Goal: Check status: Check status

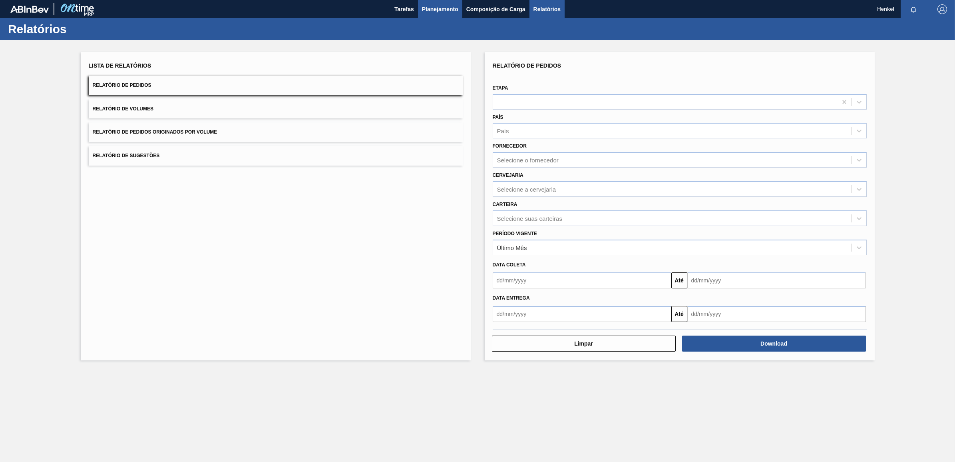
click at [434, 3] on button "Planejamento" at bounding box center [440, 9] width 44 height 18
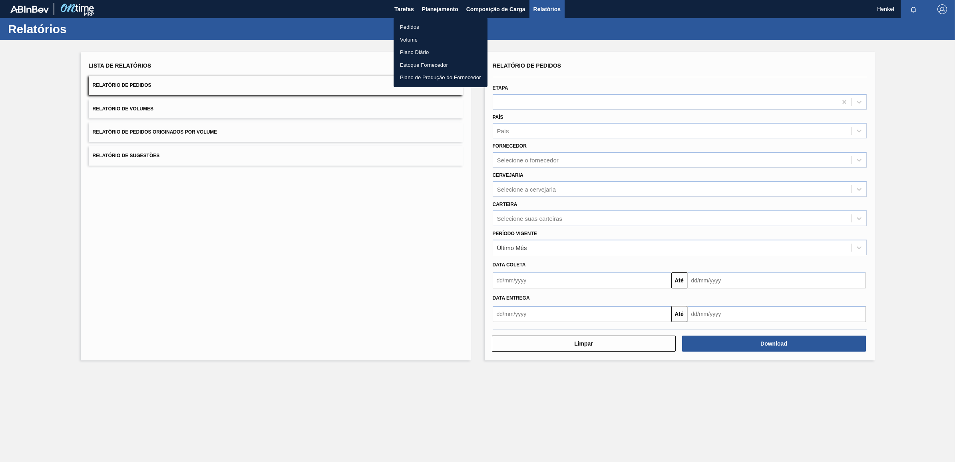
click at [411, 23] on li "Pedidos" at bounding box center [441, 27] width 94 height 13
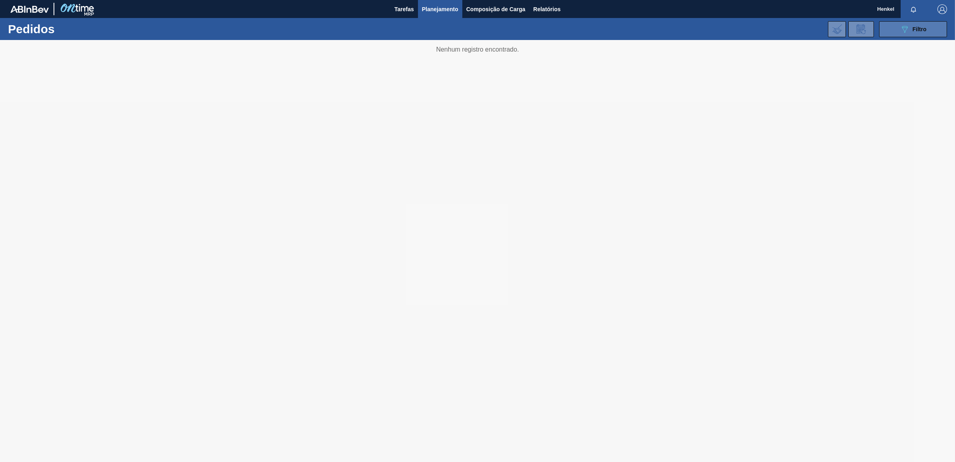
click at [905, 26] on icon "089F7B8B-B2A5-4AFE-B5C0-19BA573D28AC" at bounding box center [905, 29] width 10 height 10
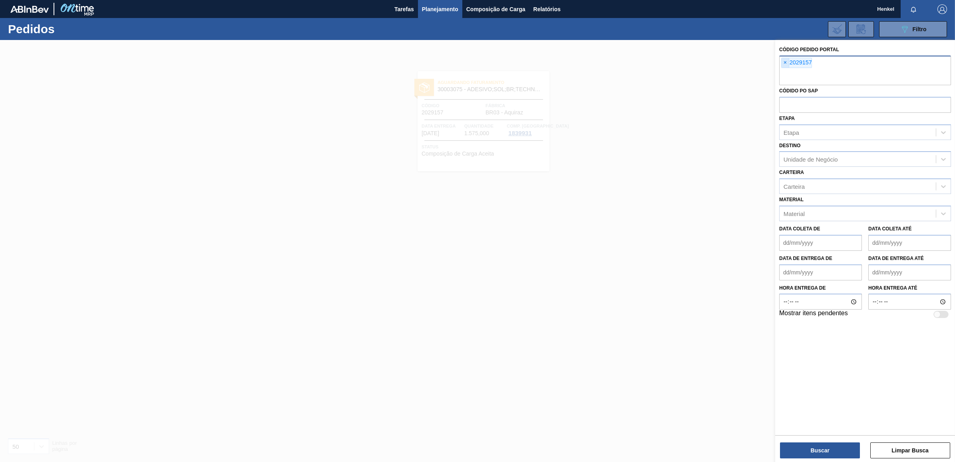
click at [785, 62] on span "×" at bounding box center [786, 63] width 8 height 10
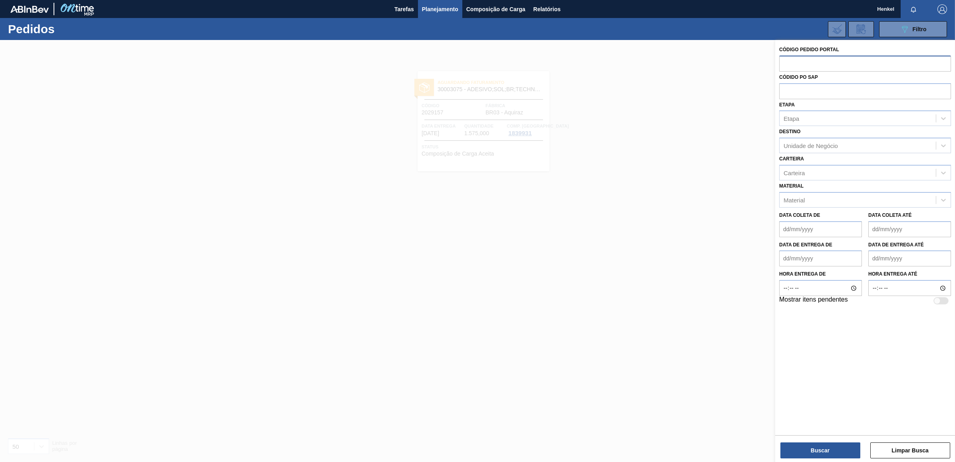
paste input "2018484"
type input "2018484"
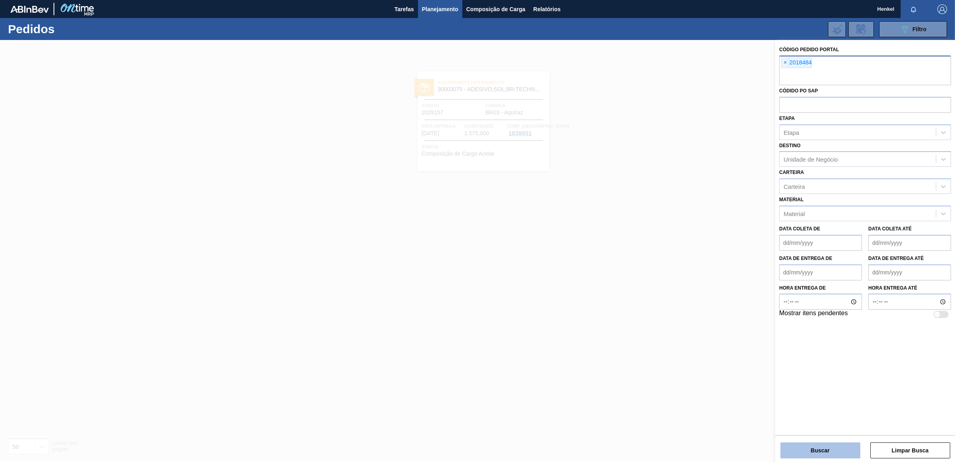
click at [807, 448] on button "Buscar" at bounding box center [821, 450] width 80 height 16
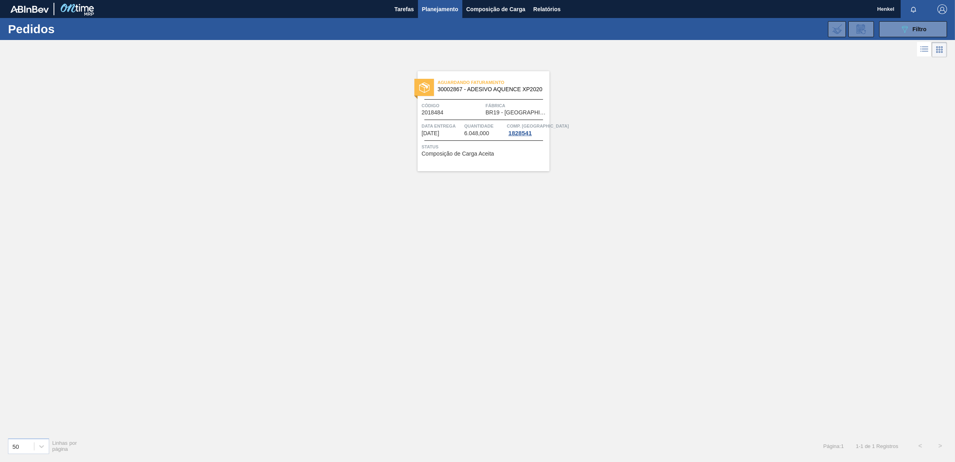
click at [486, 109] on span "Fábrica" at bounding box center [517, 106] width 62 height 8
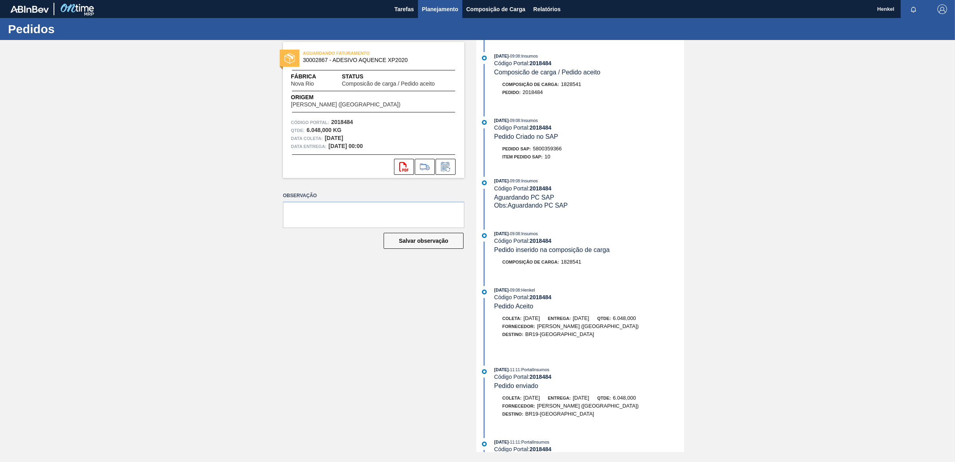
click at [434, 4] on span "Planejamento" at bounding box center [440, 9] width 36 height 10
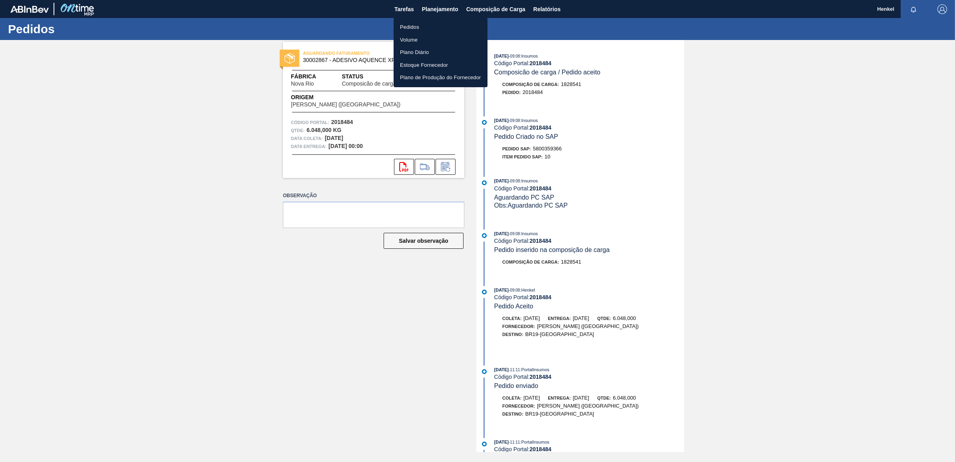
click at [414, 24] on li "Pedidos" at bounding box center [441, 27] width 94 height 13
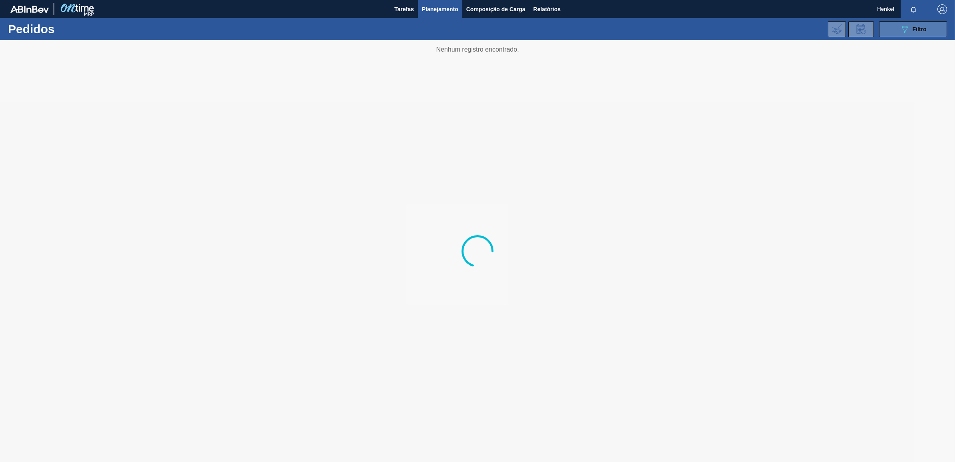
click at [927, 28] on button "089F7B8B-B2A5-4AFE-B5C0-19BA573D28AC Filtro" at bounding box center [913, 29] width 68 height 16
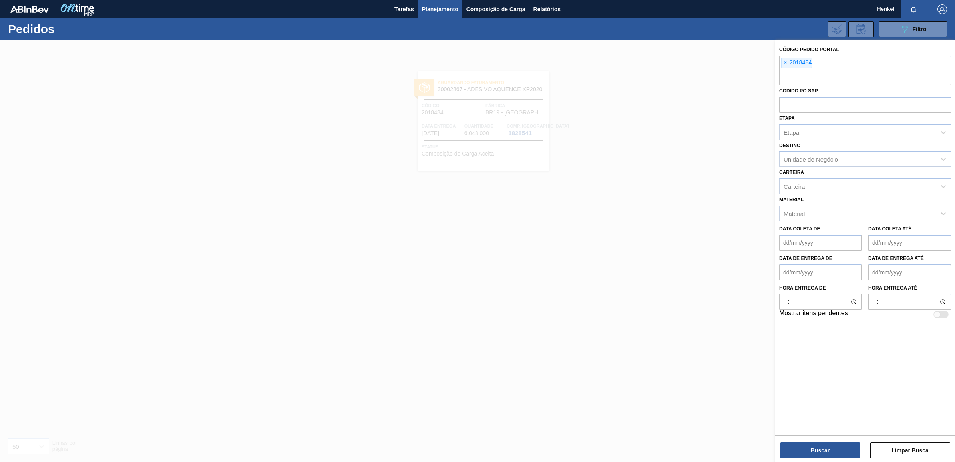
click at [785, 60] on span "×" at bounding box center [786, 63] width 8 height 10
paste input "2018477"
type input "2018477"
click at [820, 58] on span "×" at bounding box center [819, 63] width 8 height 10
click at [784, 61] on span "×" at bounding box center [786, 63] width 8 height 10
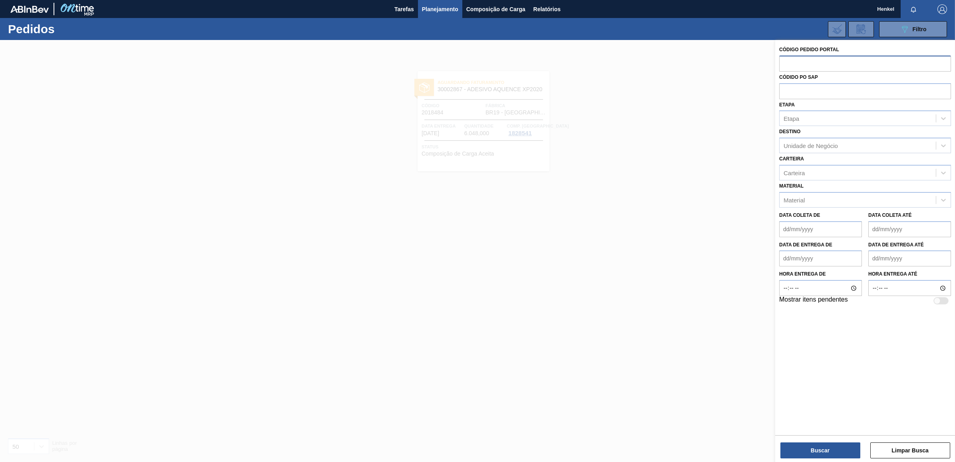
click at [784, 62] on input "text" at bounding box center [865, 63] width 172 height 15
paste input "2018477"
type input "2018477"
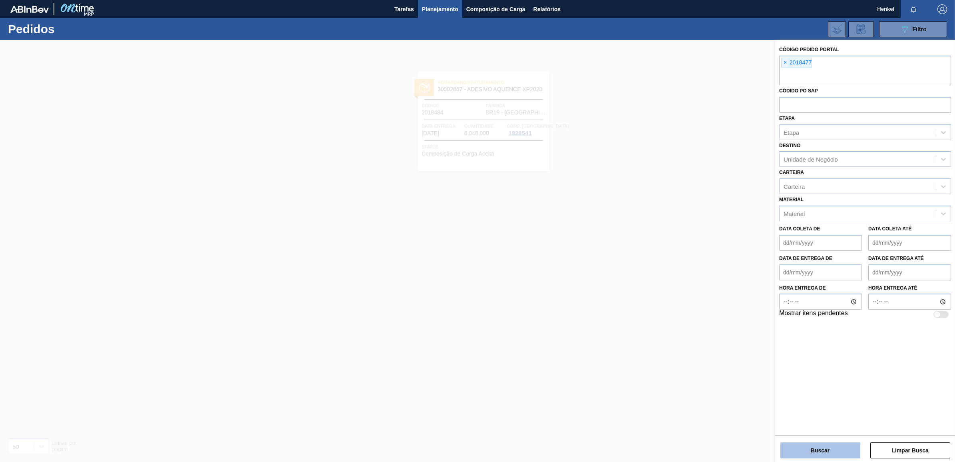
click at [836, 451] on button "Buscar" at bounding box center [821, 450] width 80 height 16
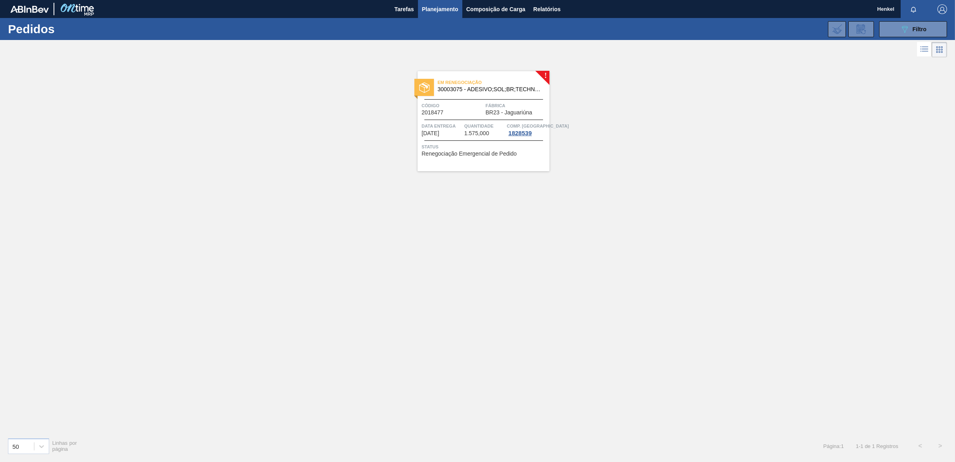
click at [488, 118] on div "Em renegociação 30003075 - ADESIVO;SOL;BR;TECHNOMELT SUPRA HT 35125 Código 2018…" at bounding box center [484, 121] width 132 height 100
